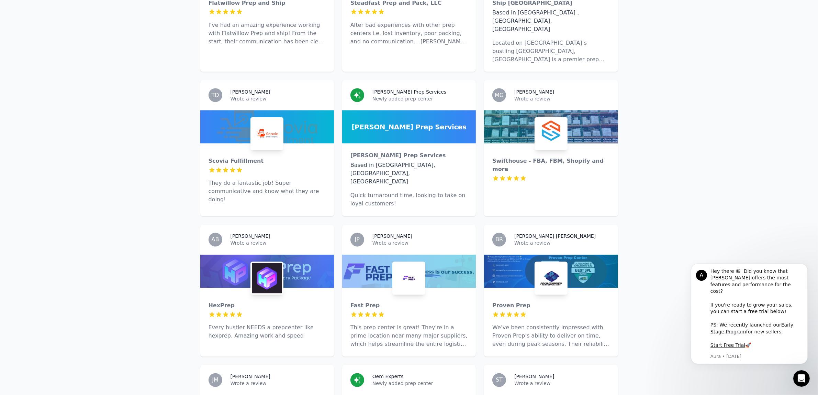
scroll to position [1504, 0]
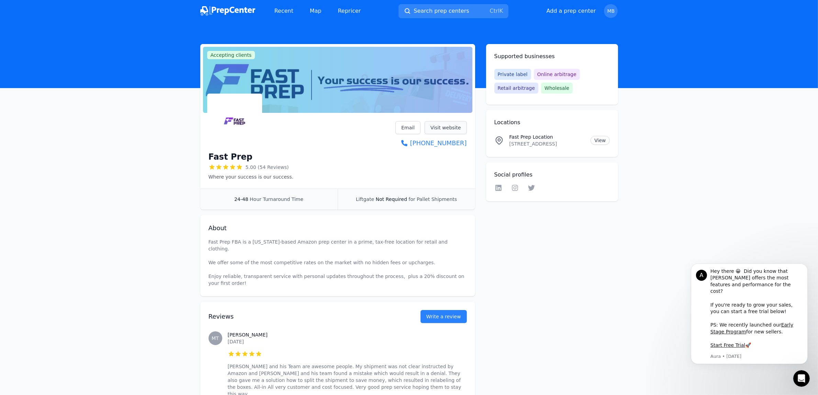
click at [455, 126] on link "Visit website" at bounding box center [446, 127] width 42 height 13
click at [458, 128] on link "Visit website" at bounding box center [446, 127] width 42 height 13
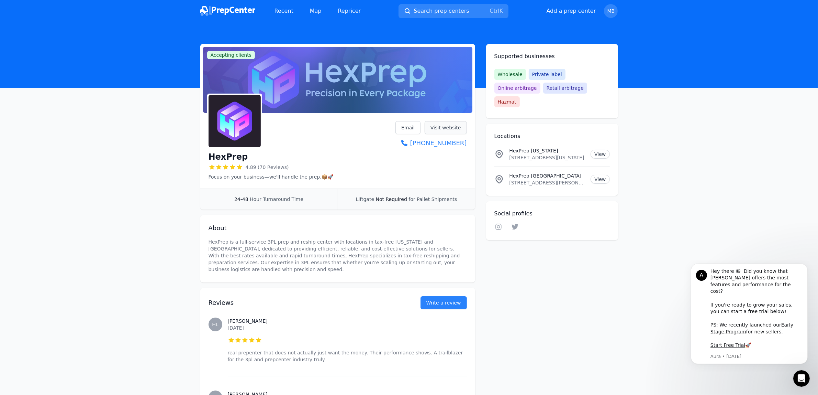
click at [444, 131] on link "Visit website" at bounding box center [446, 127] width 42 height 13
